Goal: Task Accomplishment & Management: Use online tool/utility

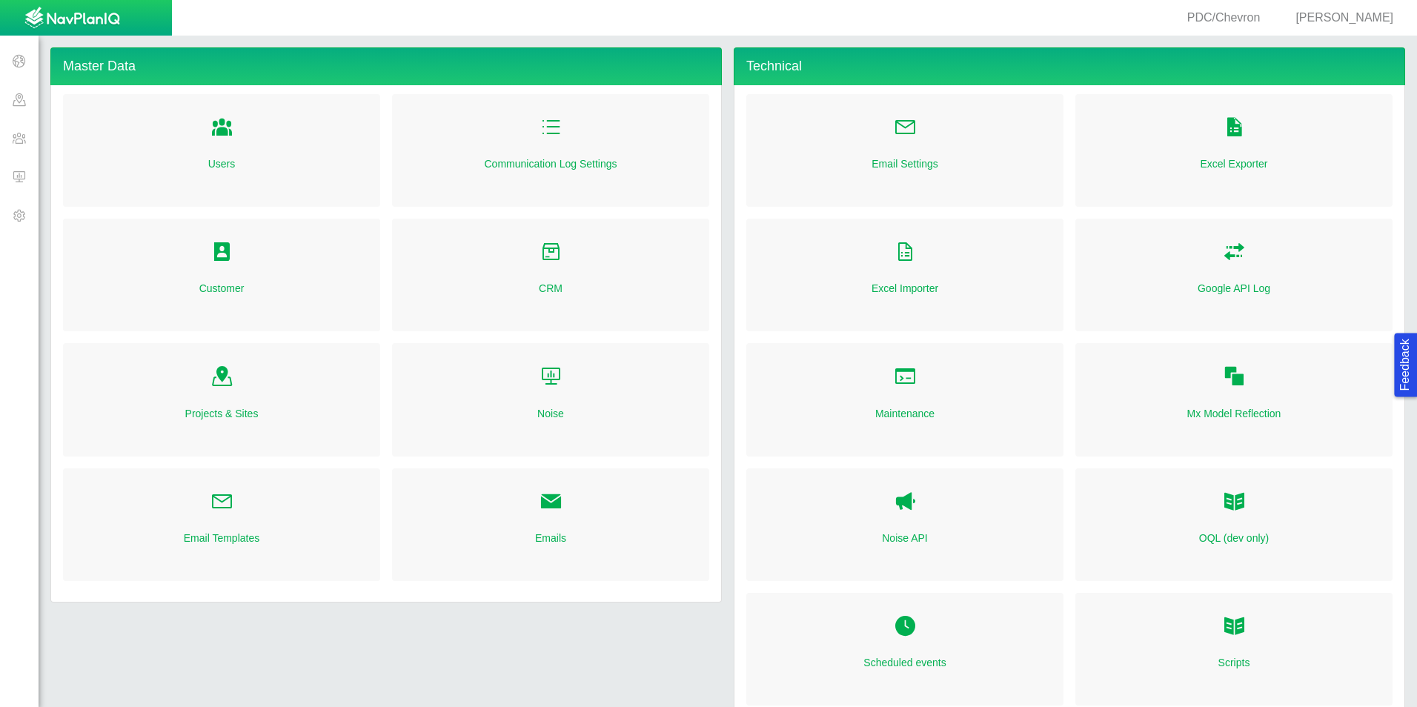
click at [23, 182] on span at bounding box center [19, 176] width 39 height 39
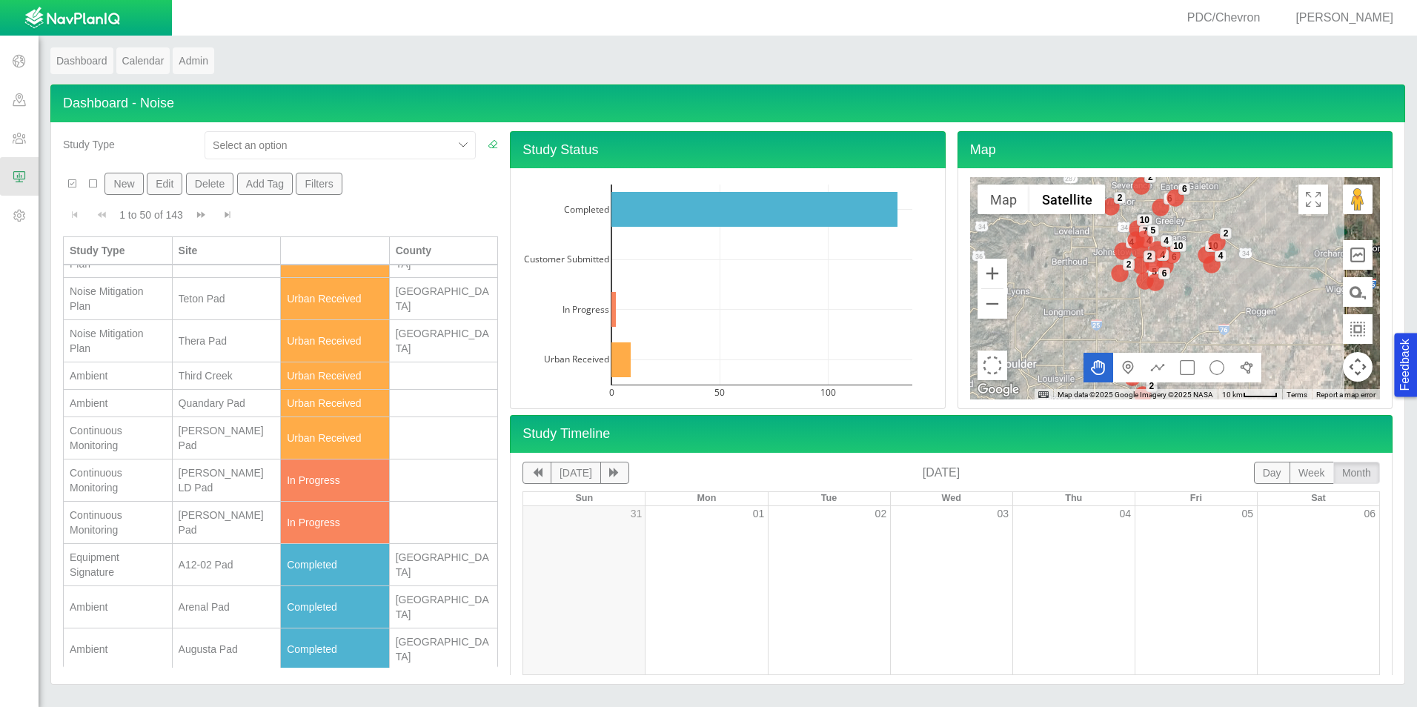
scroll to position [371, 0]
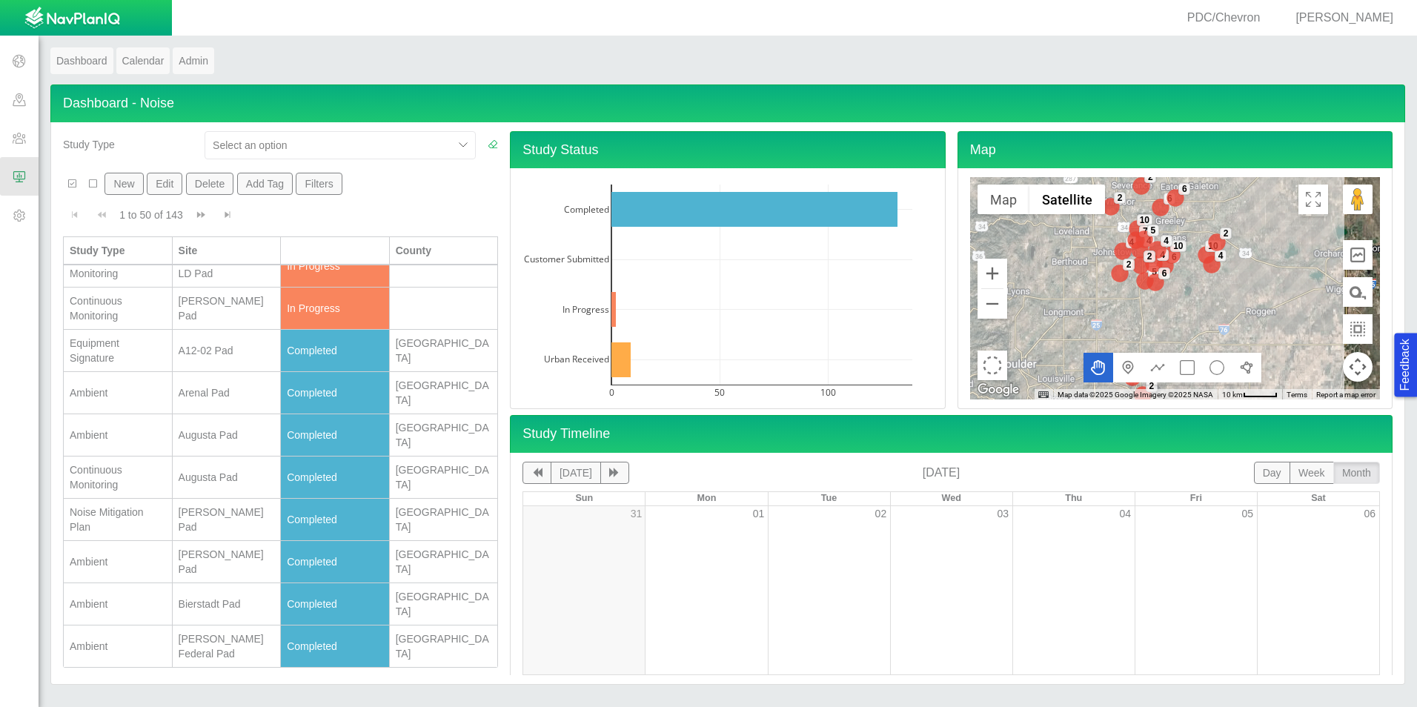
click at [203, 317] on td "[PERSON_NAME] Pad" at bounding box center [227, 309] width 109 height 42
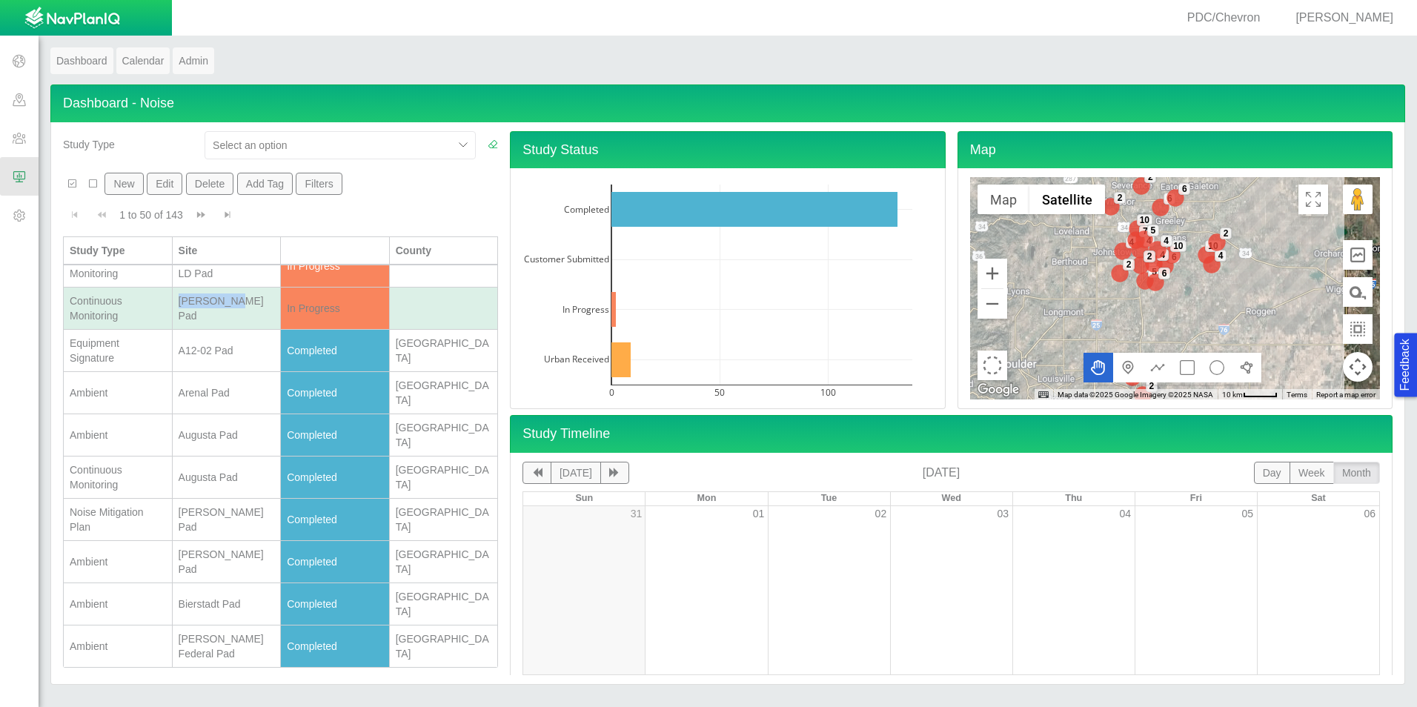
click at [203, 316] on td "[PERSON_NAME] Pad" at bounding box center [227, 309] width 109 height 42
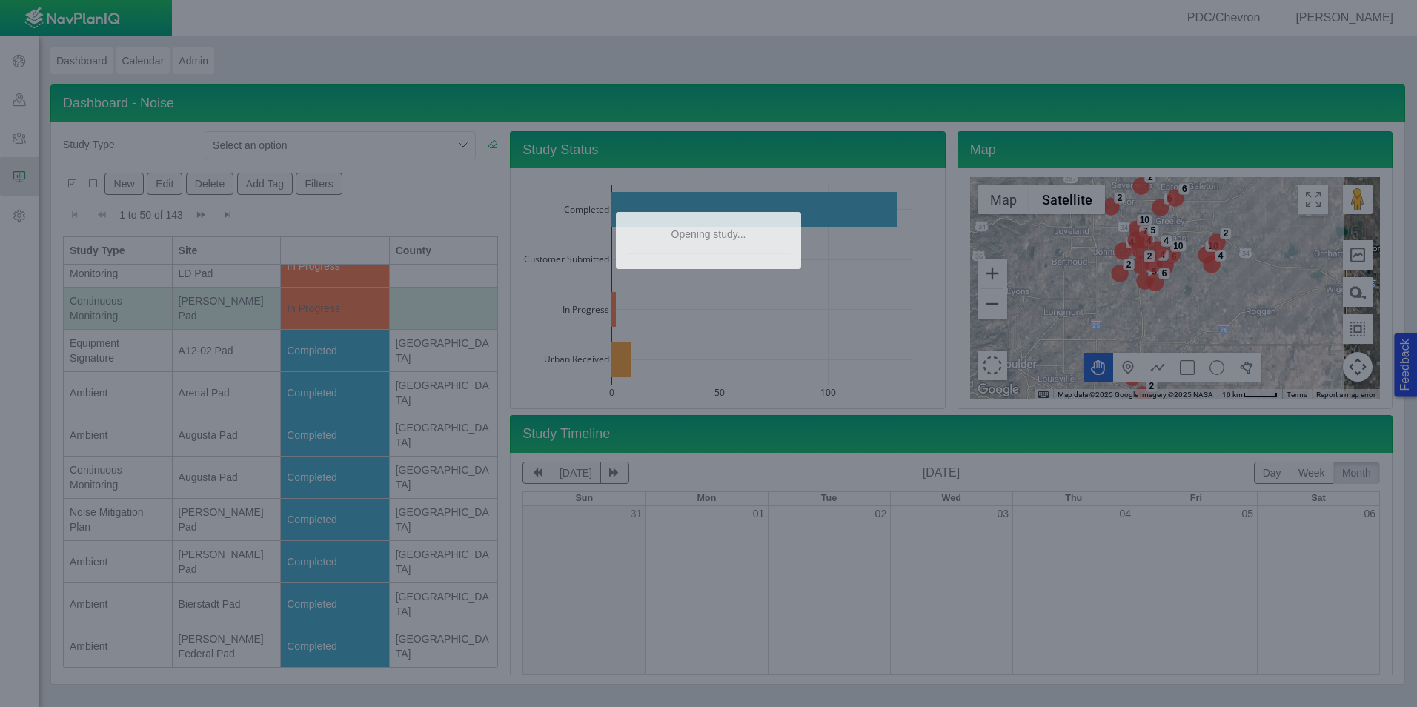
scroll to position [0, 0]
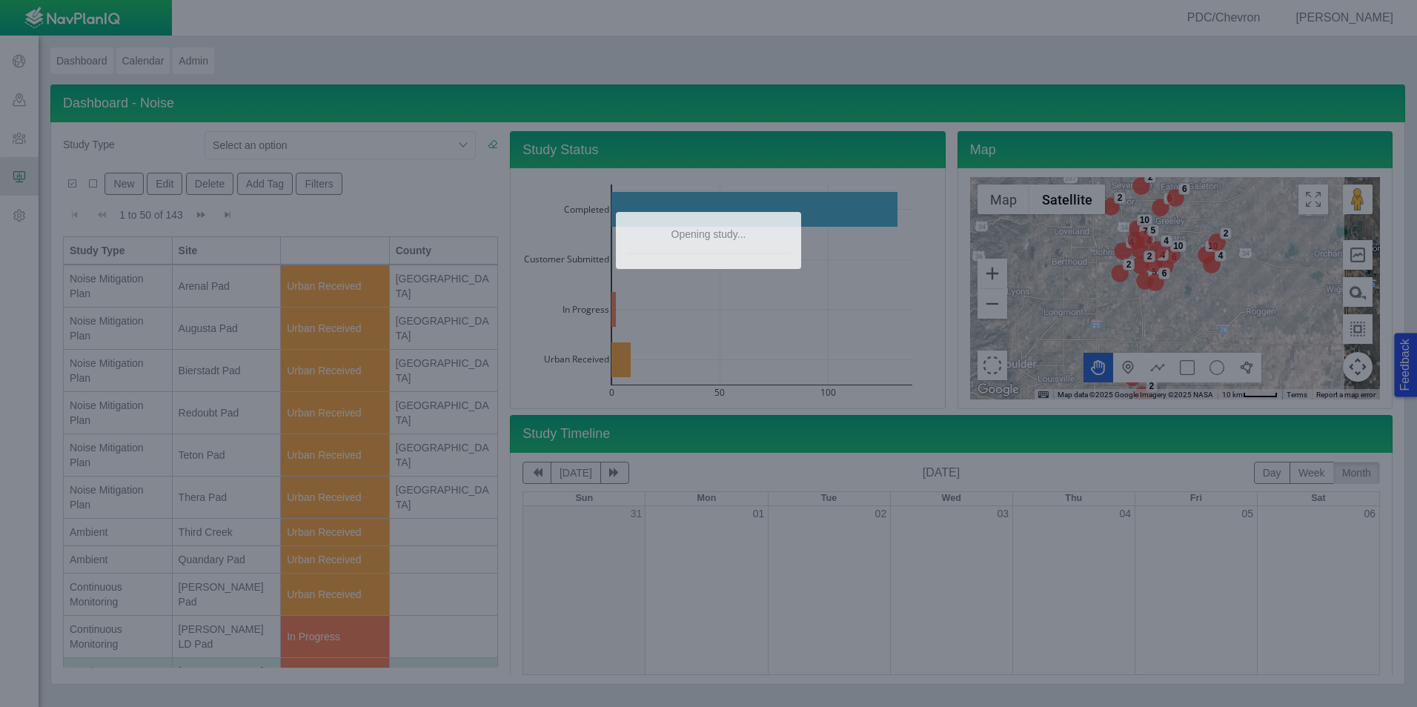
type textarea "x"
select select "CostumerReview"
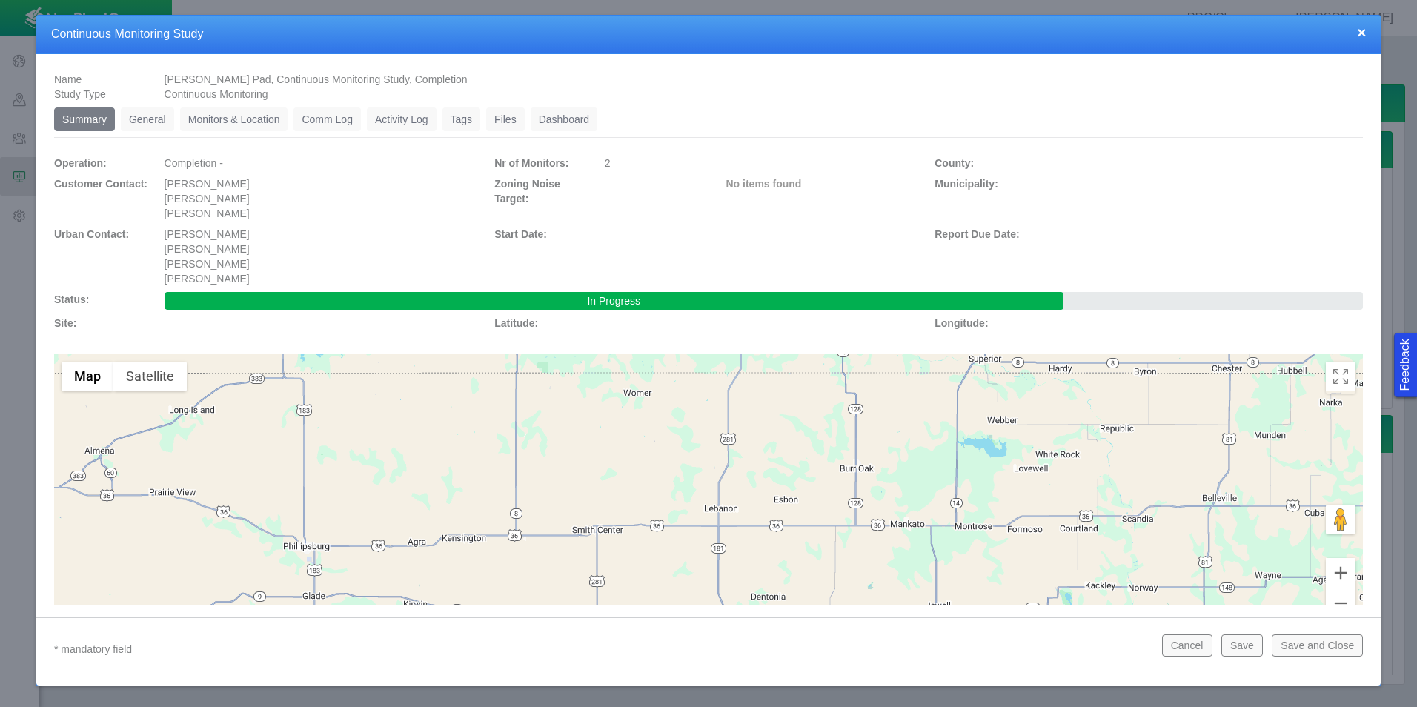
click at [250, 120] on link "Monitors & Location" at bounding box center [234, 119] width 108 height 24
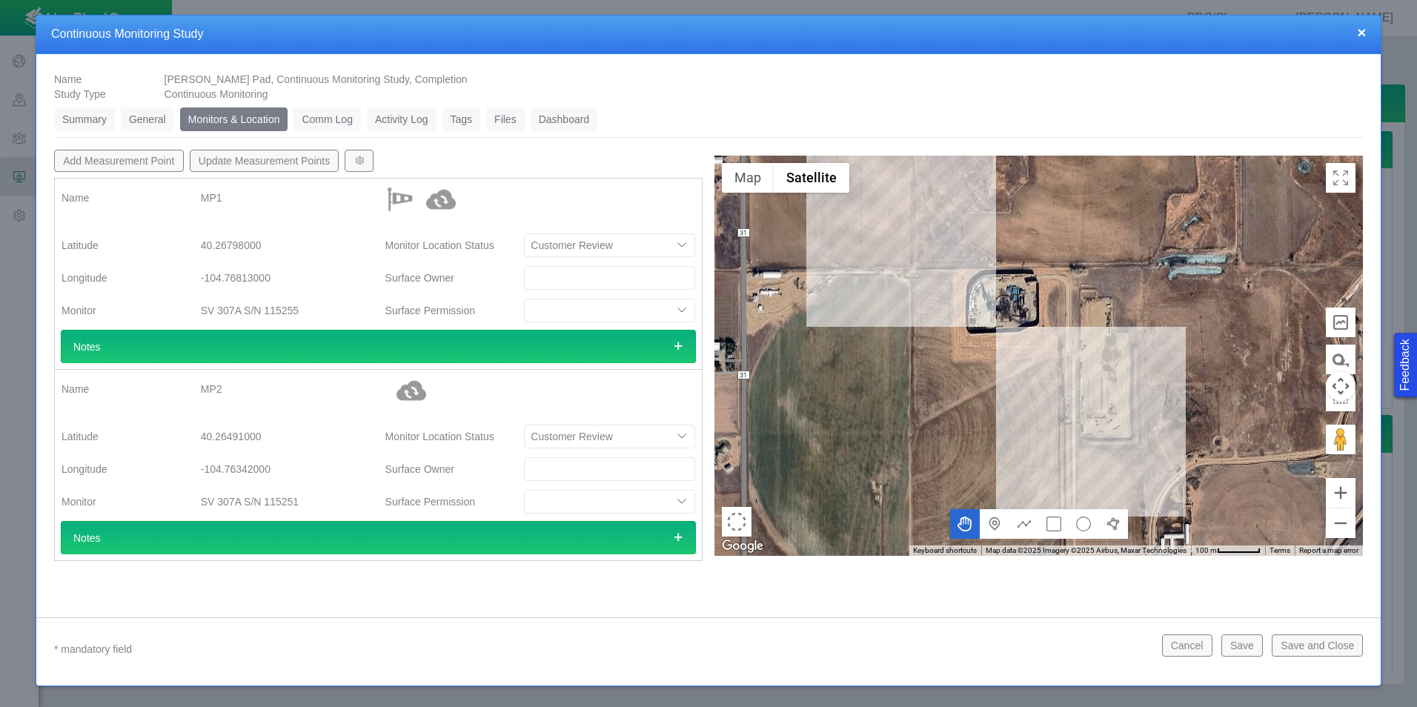
click at [1075, 409] on div at bounding box center [1038, 356] width 648 height 400
type textarea "x"
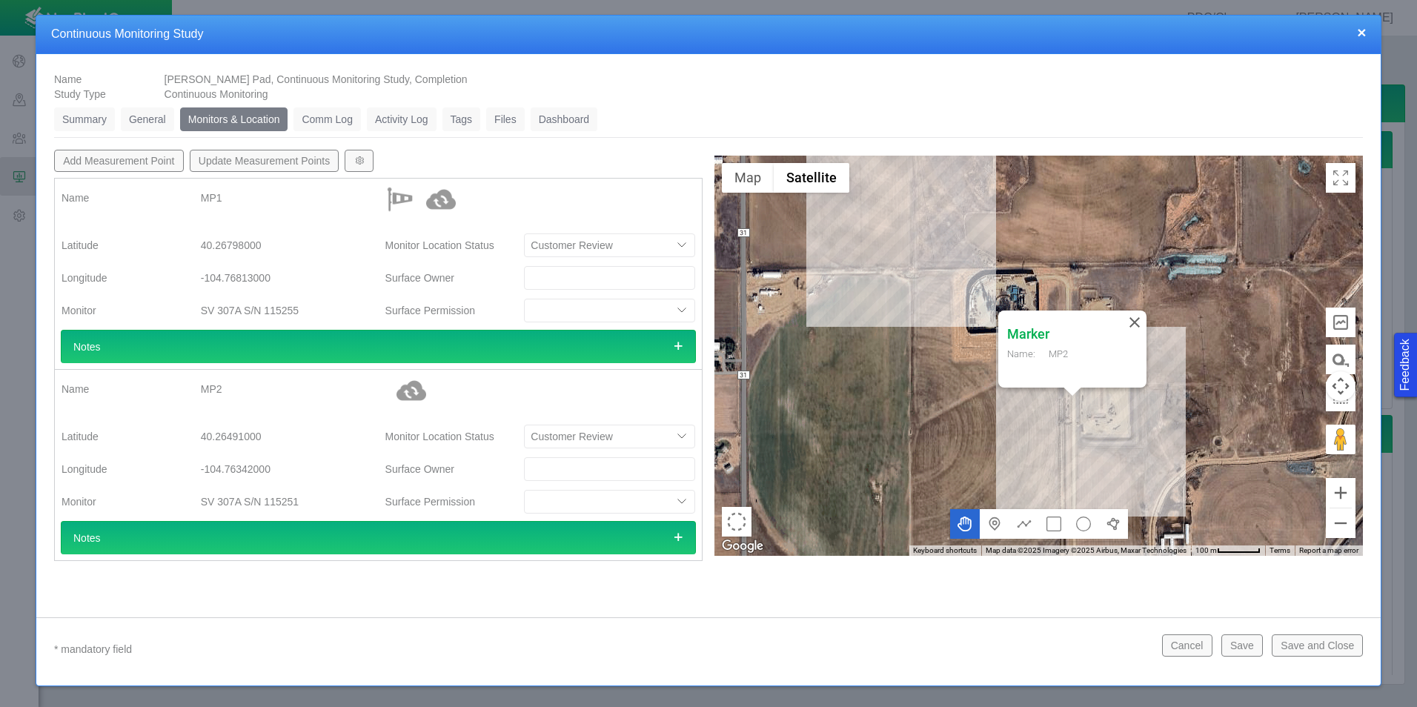
click at [910, 275] on div "Marker Name: MP2" at bounding box center [1038, 356] width 648 height 400
